Goal: Task Accomplishment & Management: Manage account settings

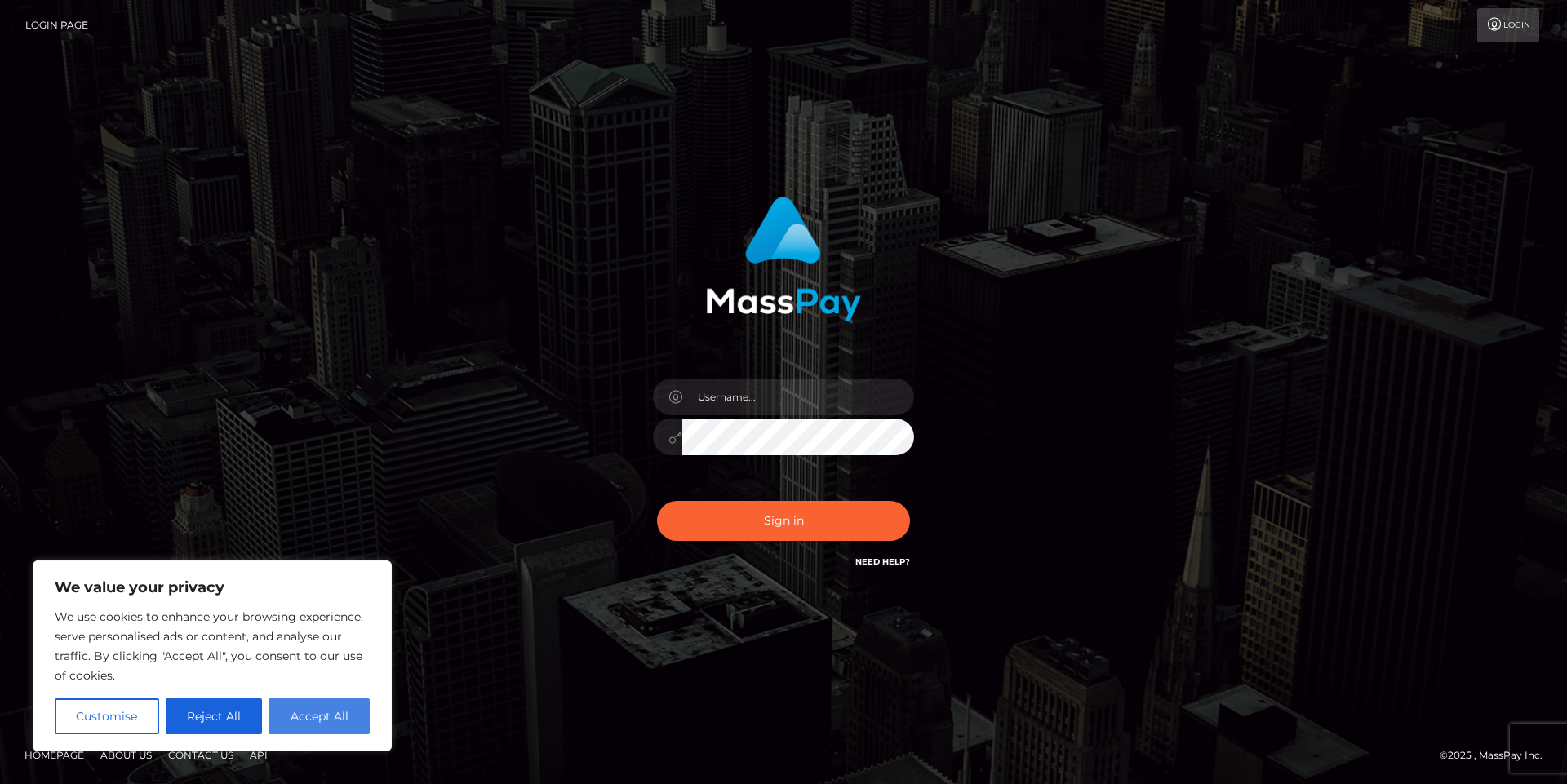
click at [327, 711] on button "Accept All" at bounding box center [319, 715] width 101 height 36
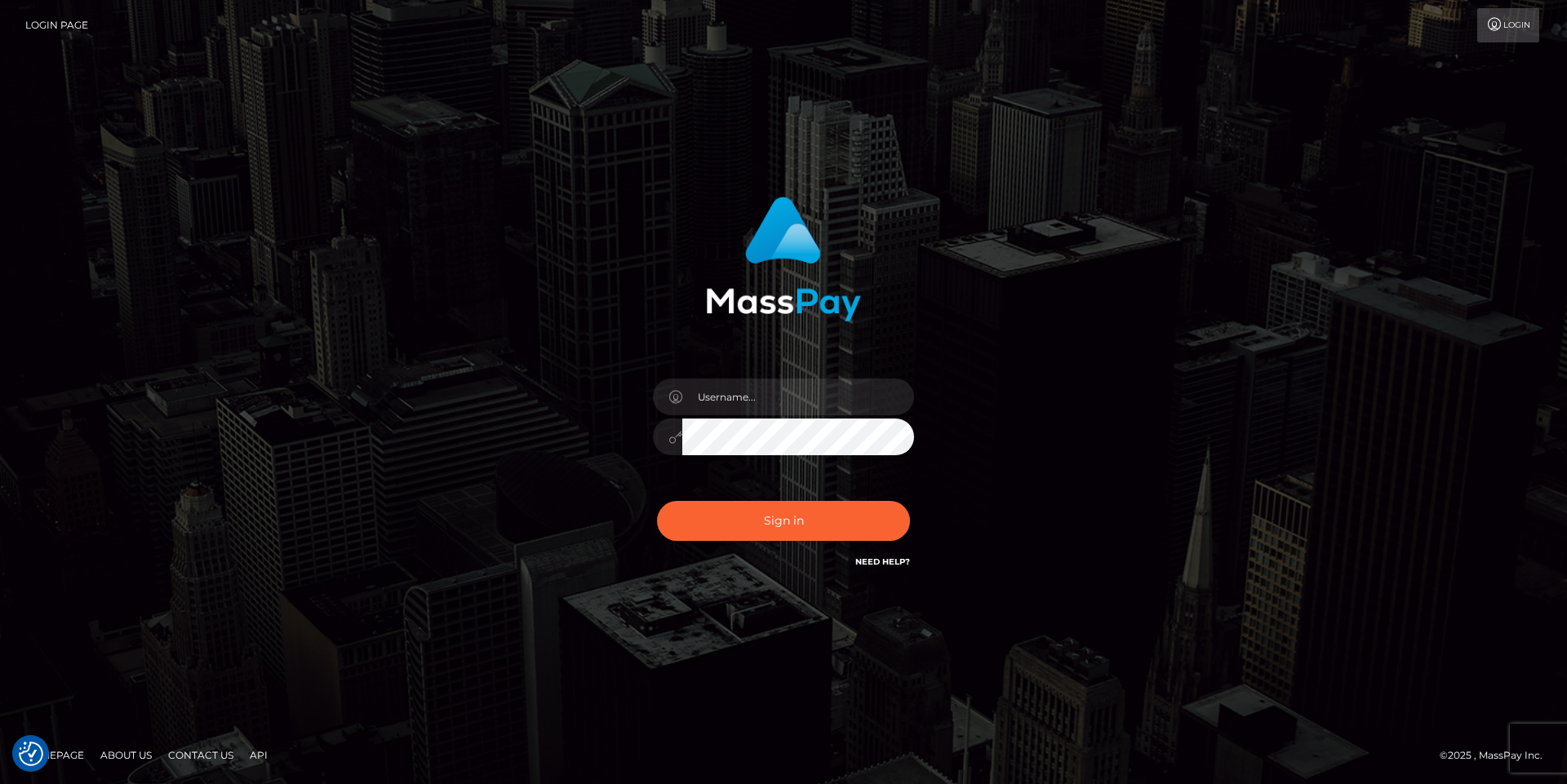
checkbox input "true"
click at [773, 396] on input "text" at bounding box center [798, 397] width 231 height 36
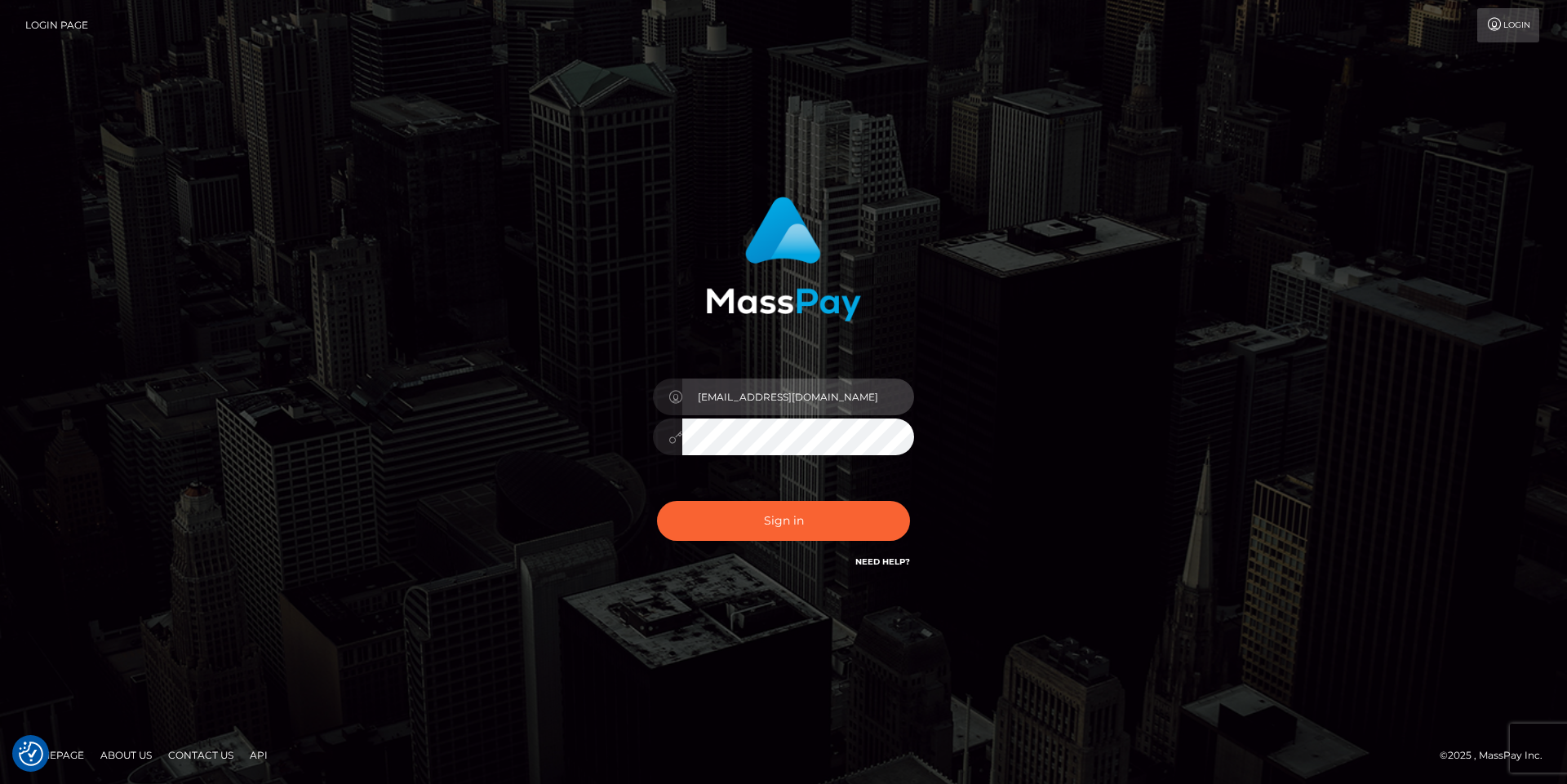
type input "soul.diva808@gmail.com"
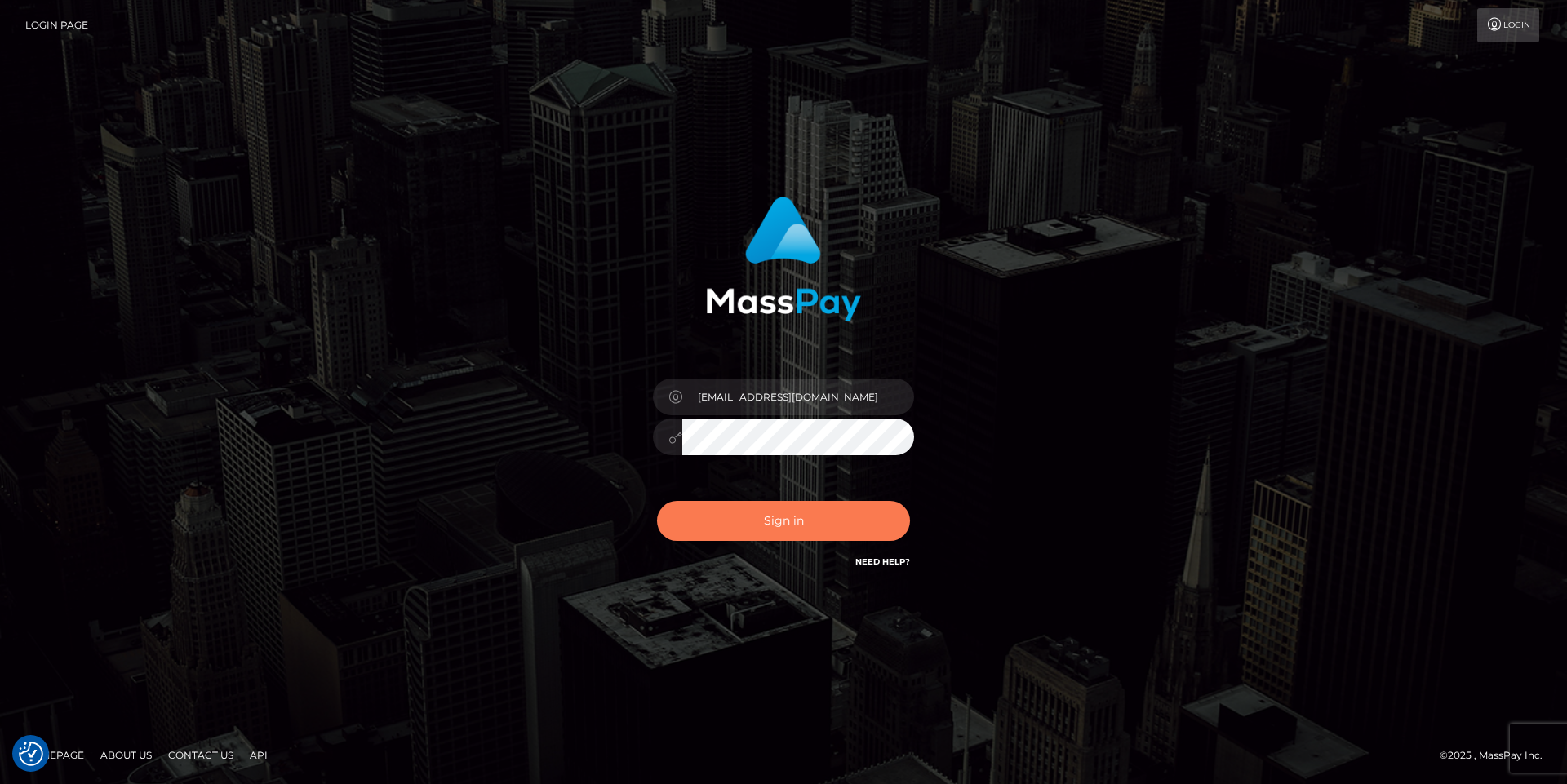
click at [759, 526] on button "Sign in" at bounding box center [783, 520] width 253 height 40
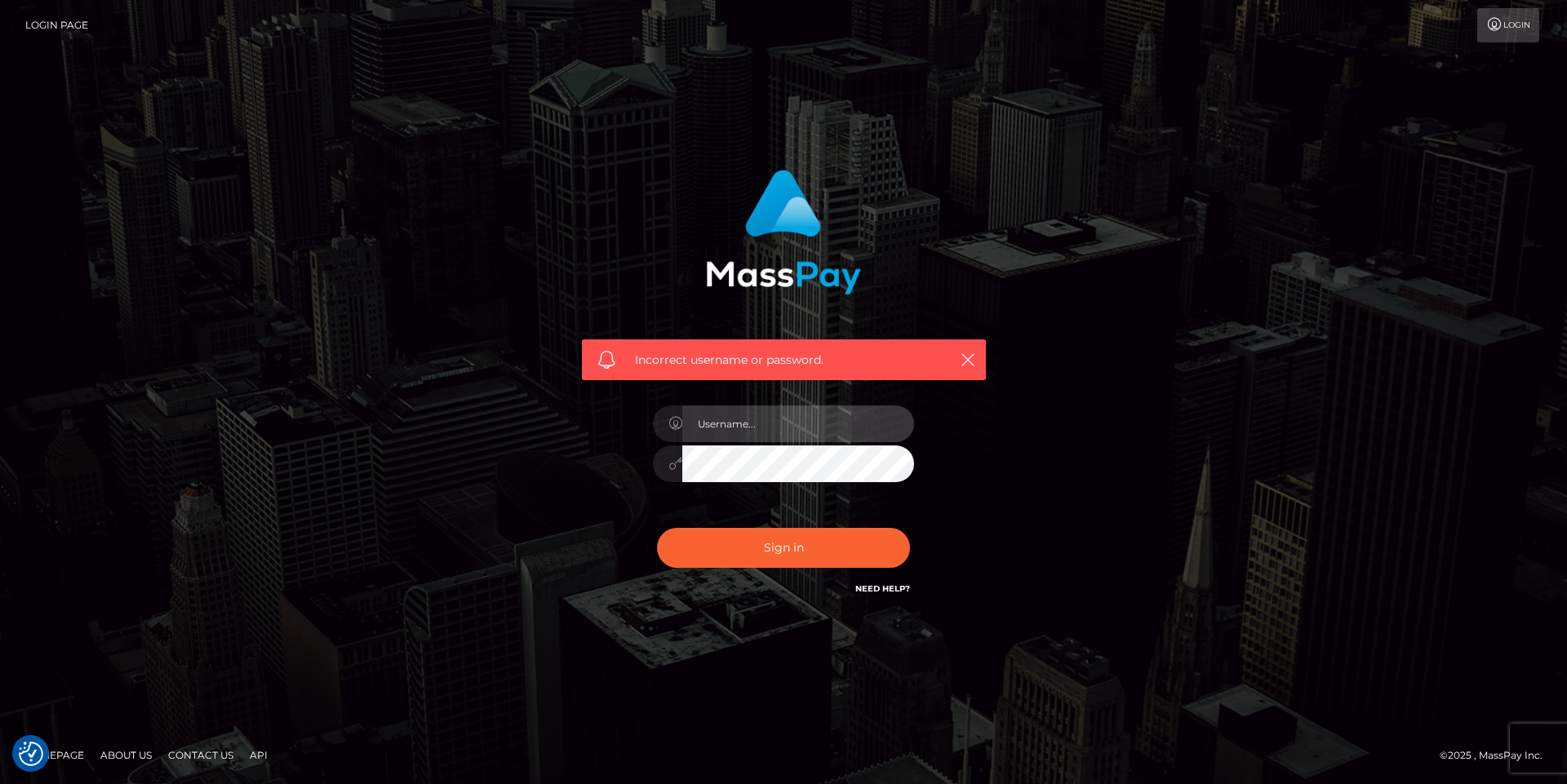
click at [762, 417] on input "text" at bounding box center [798, 423] width 231 height 36
type input "[EMAIL_ADDRESS][DOMAIN_NAME]"
click at [657, 528] on button "Sign in" at bounding box center [783, 548] width 253 height 40
click at [964, 357] on icon "button" at bounding box center [968, 360] width 17 height 17
click at [798, 438] on input "text" at bounding box center [798, 423] width 231 height 36
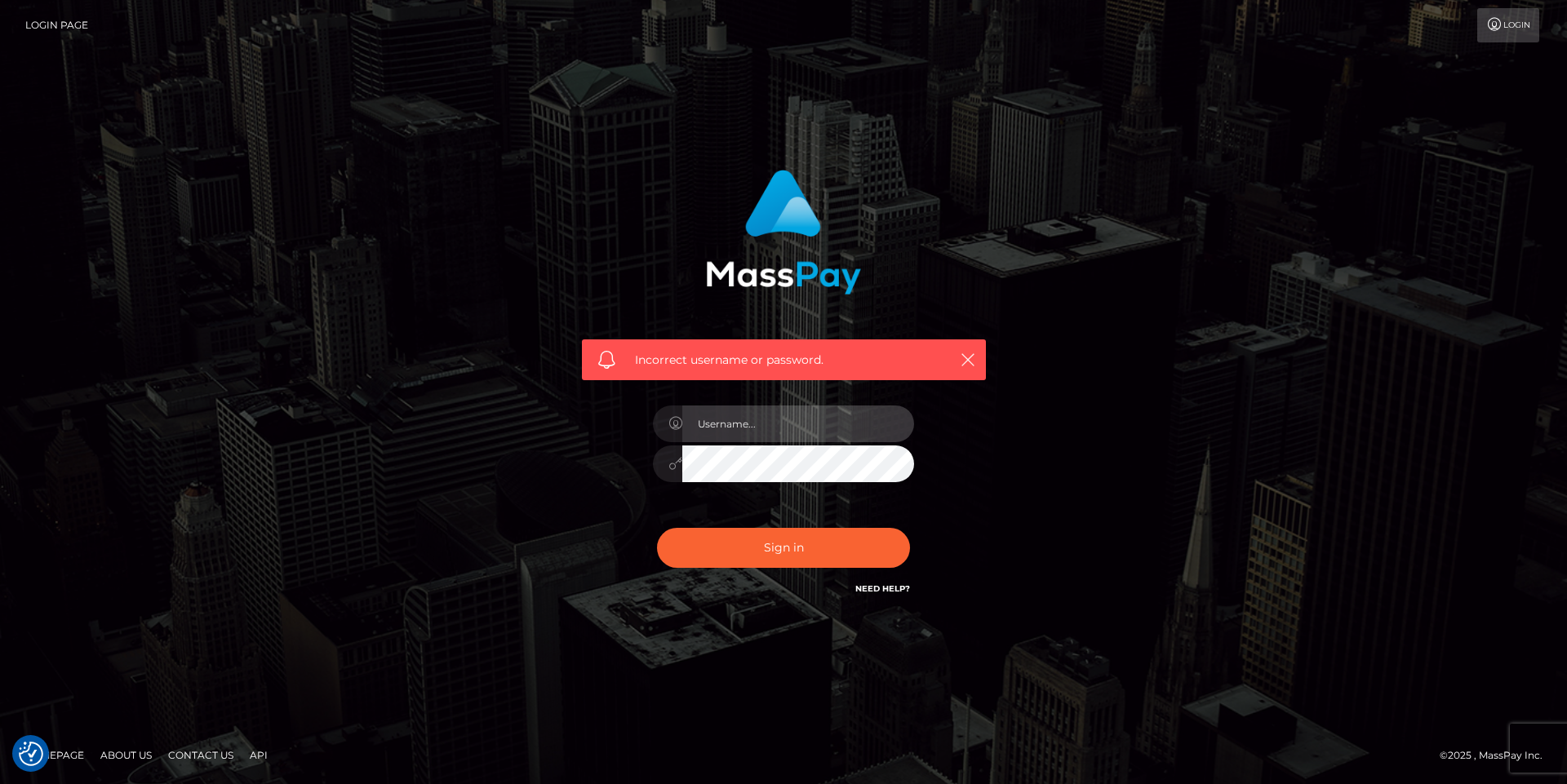
type input "soul.diva808@gmail.com"
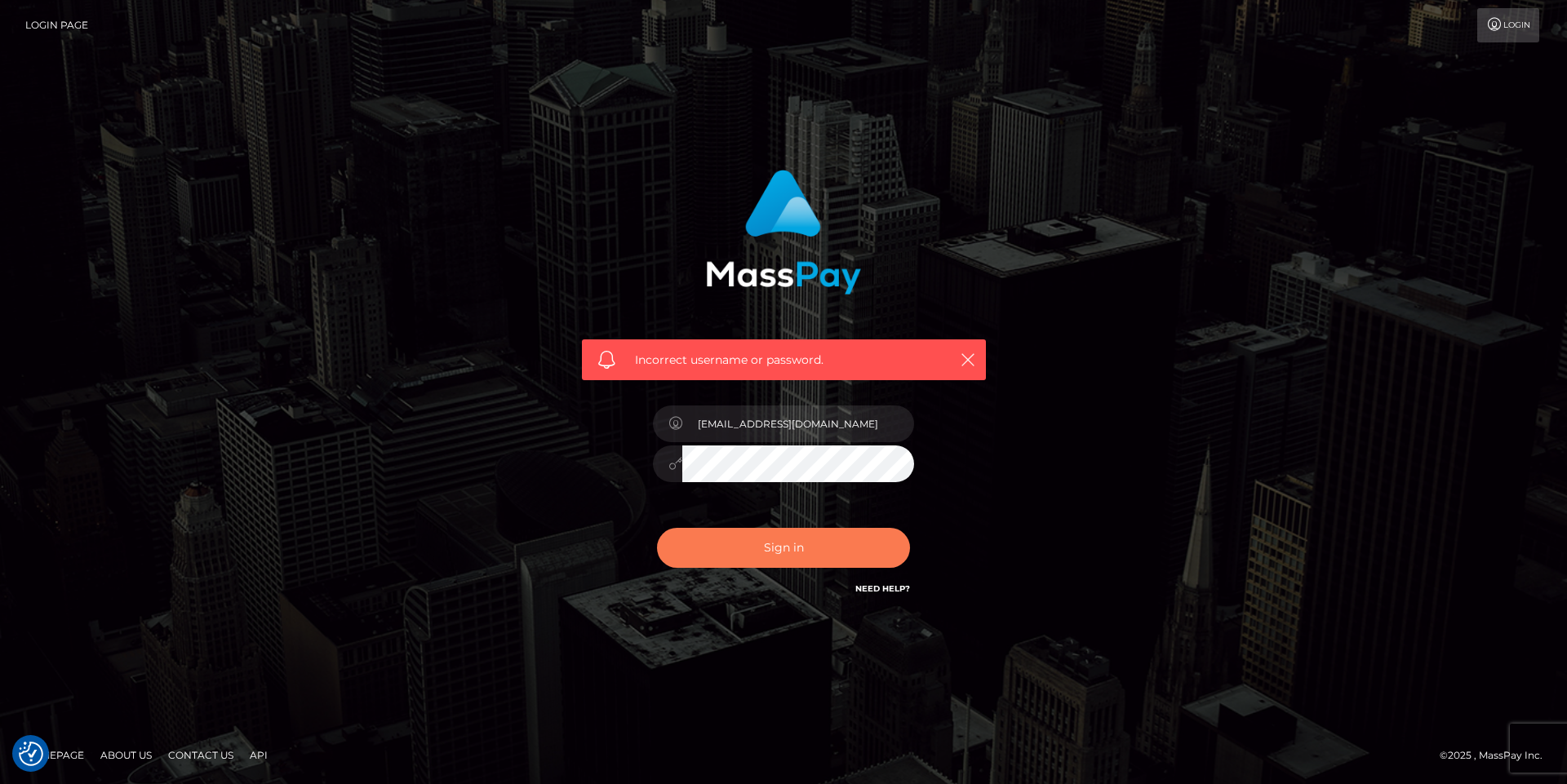
click at [755, 538] on button "Sign in" at bounding box center [783, 548] width 253 height 40
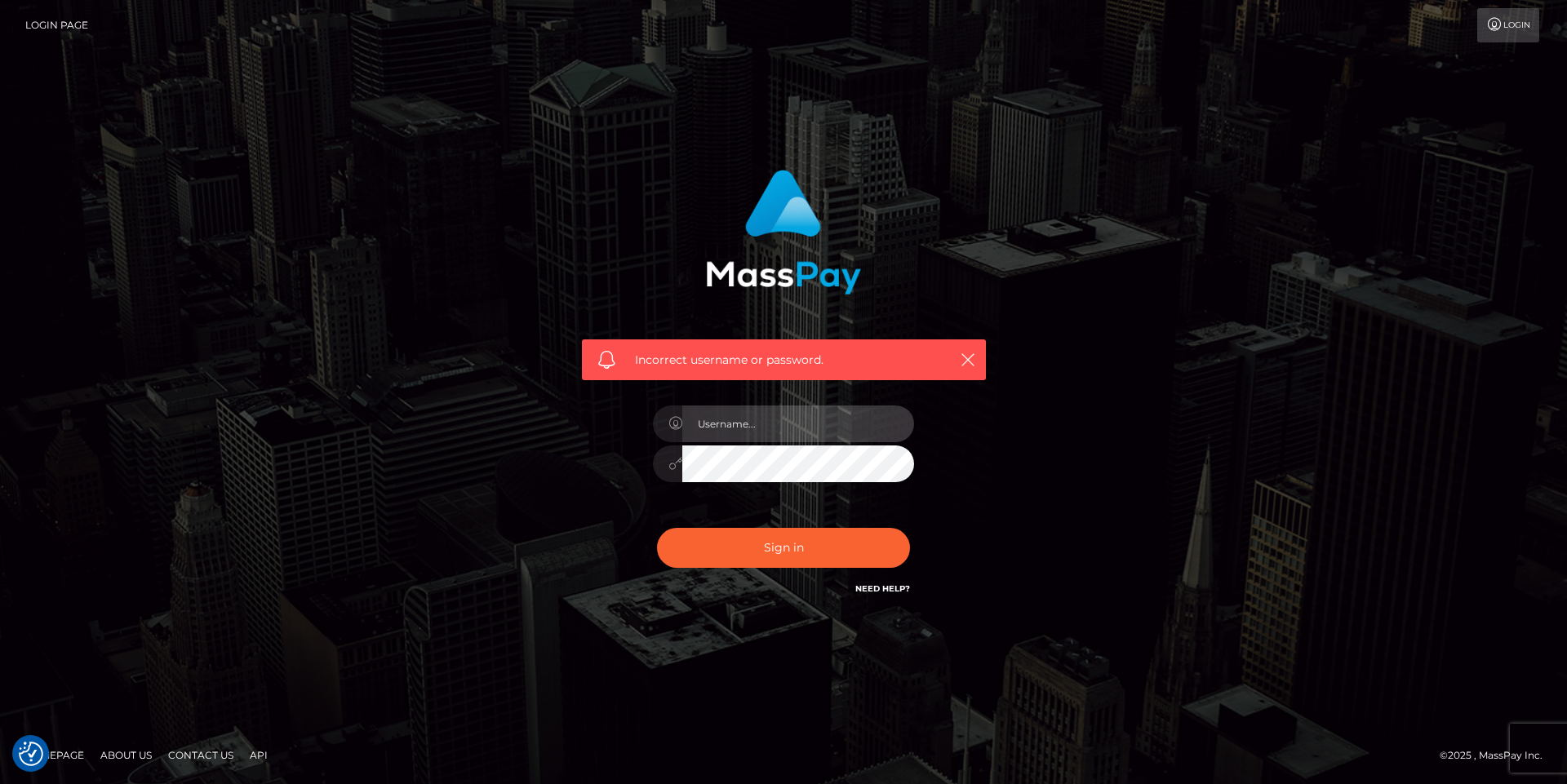
click at [772, 428] on input "text" at bounding box center [798, 423] width 231 height 36
type input "soul.diva808@gmail.com"
click at [671, 468] on icon at bounding box center [675, 463] width 14 height 13
click at [657, 528] on button "Sign in" at bounding box center [783, 548] width 253 height 40
click at [711, 370] on div "Incorrect username or password." at bounding box center [784, 384] width 429 height 452
